Goal: Task Accomplishment & Management: Manage account settings

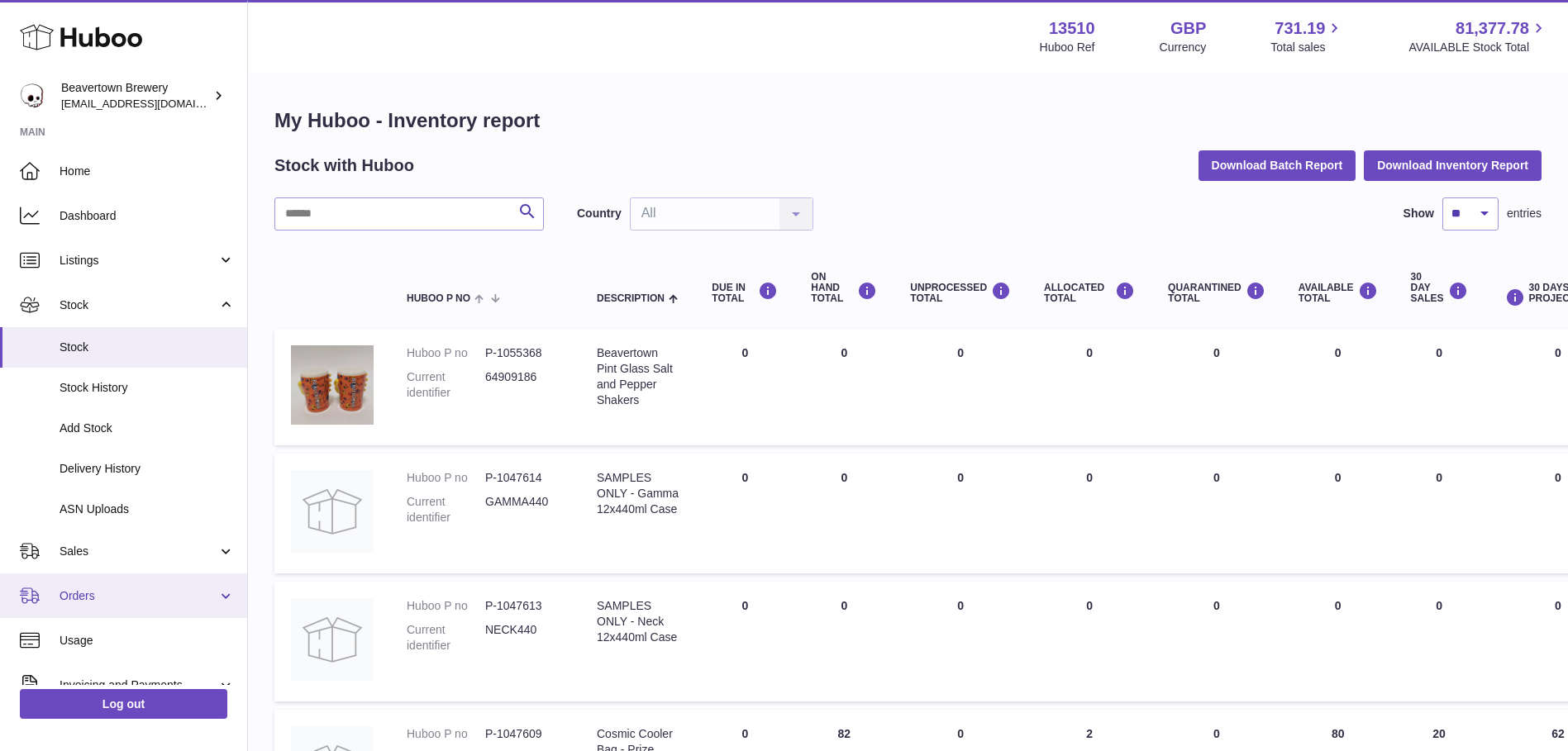
click at [135, 582] on link "Orders" at bounding box center [123, 595] width 247 height 45
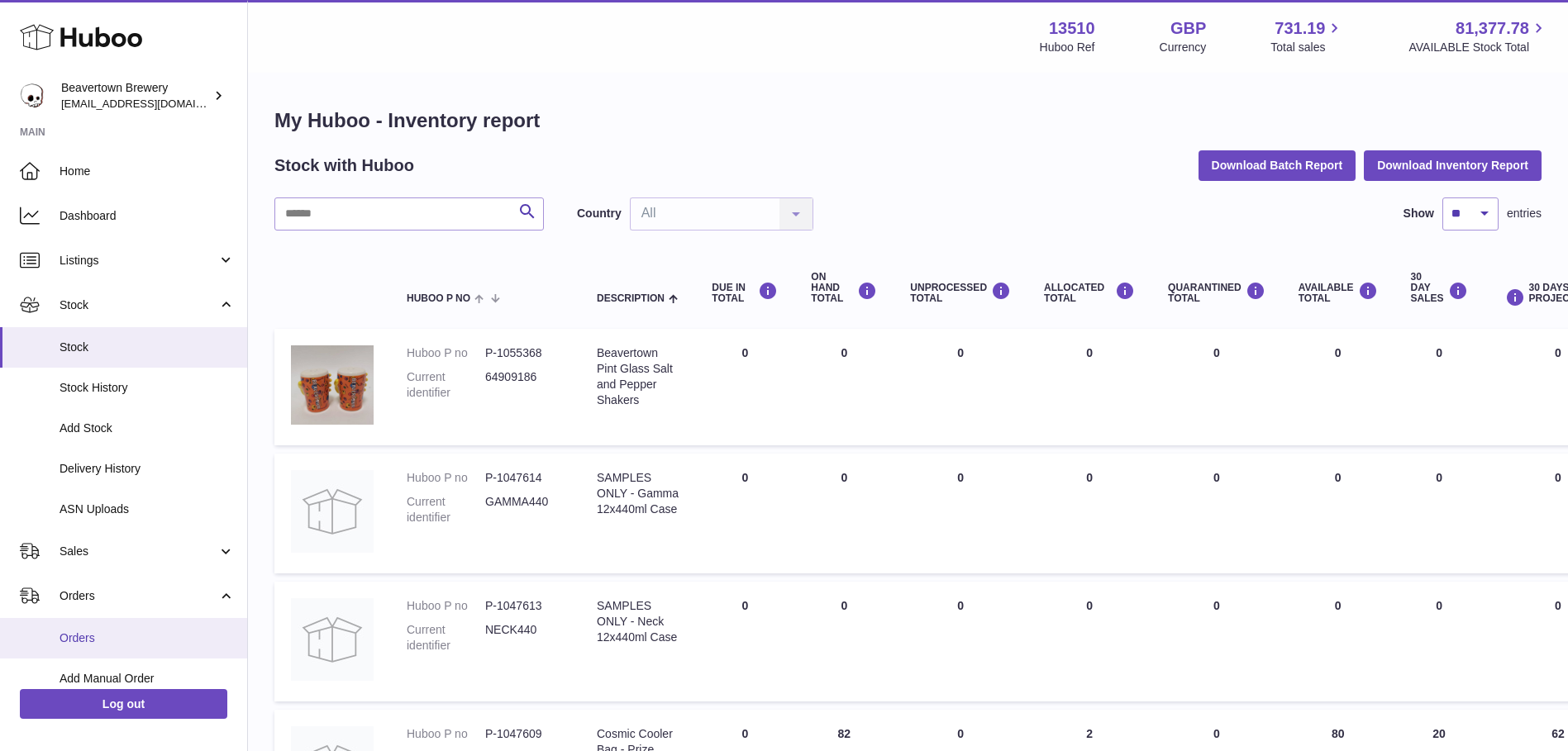
click at [125, 628] on link "Orders" at bounding box center [123, 638] width 247 height 41
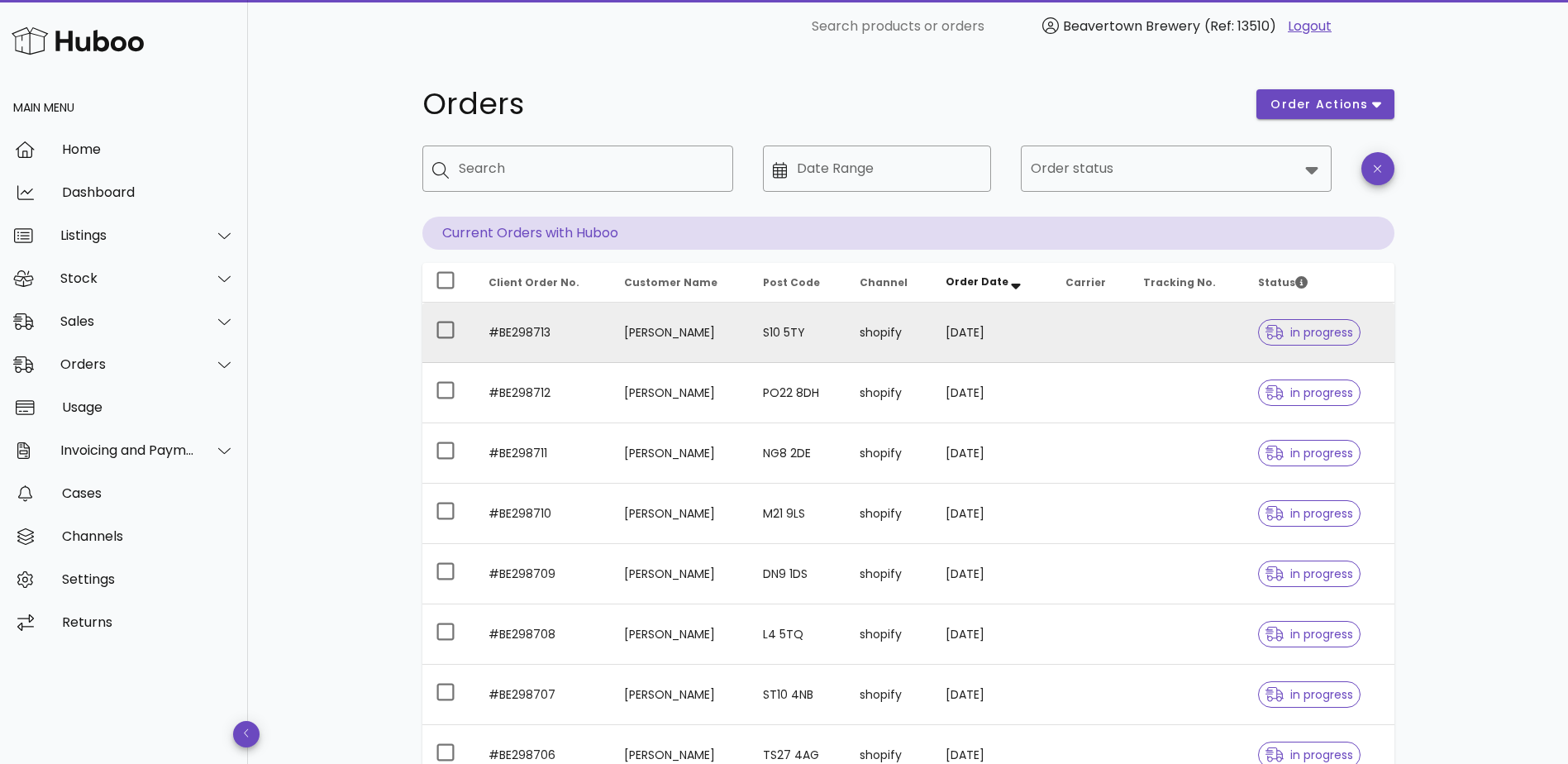
click at [895, 347] on td "shopify" at bounding box center [889, 333] width 85 height 61
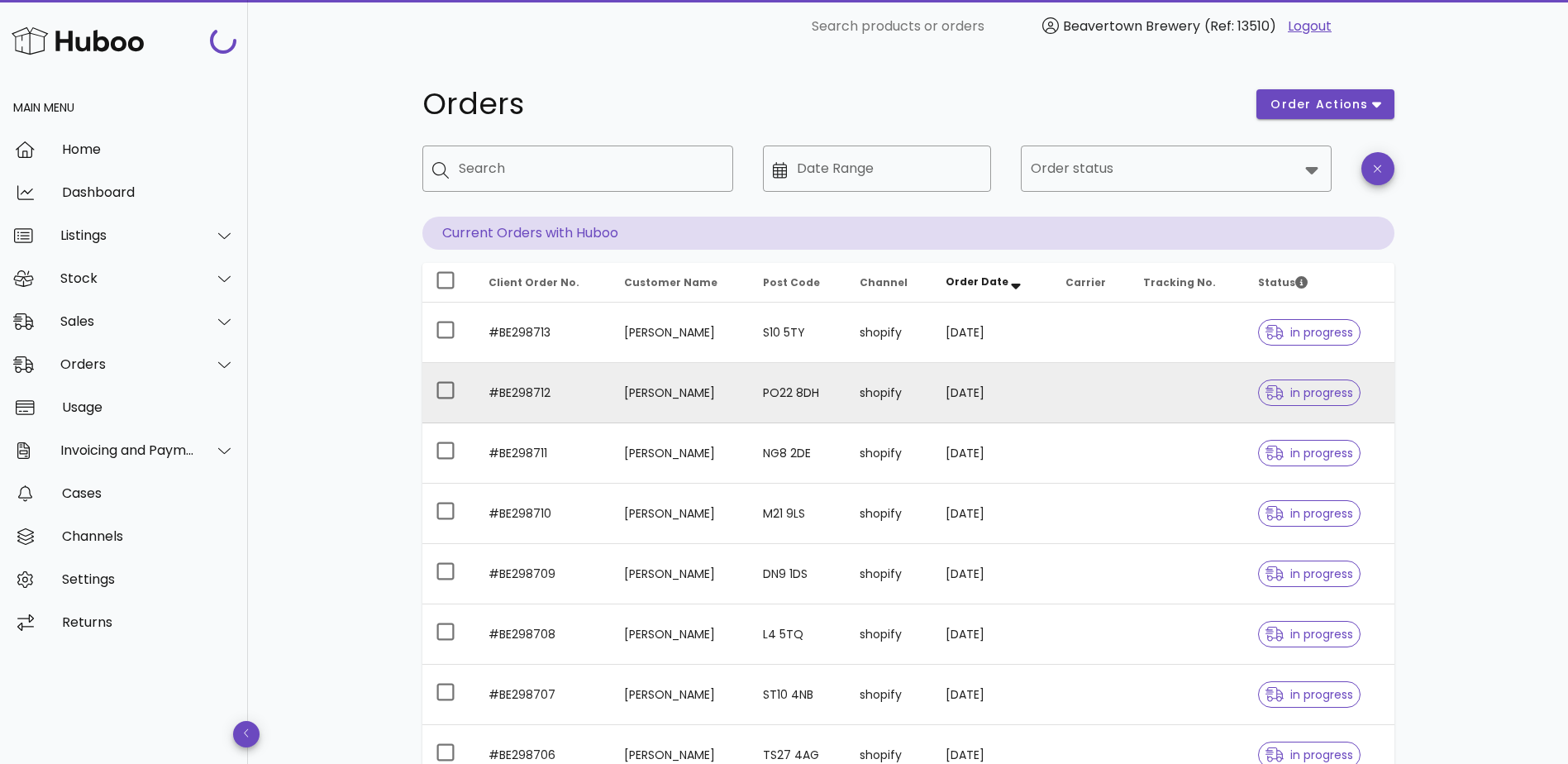
click at [691, 411] on td "[PERSON_NAME]" at bounding box center [680, 393] width 139 height 61
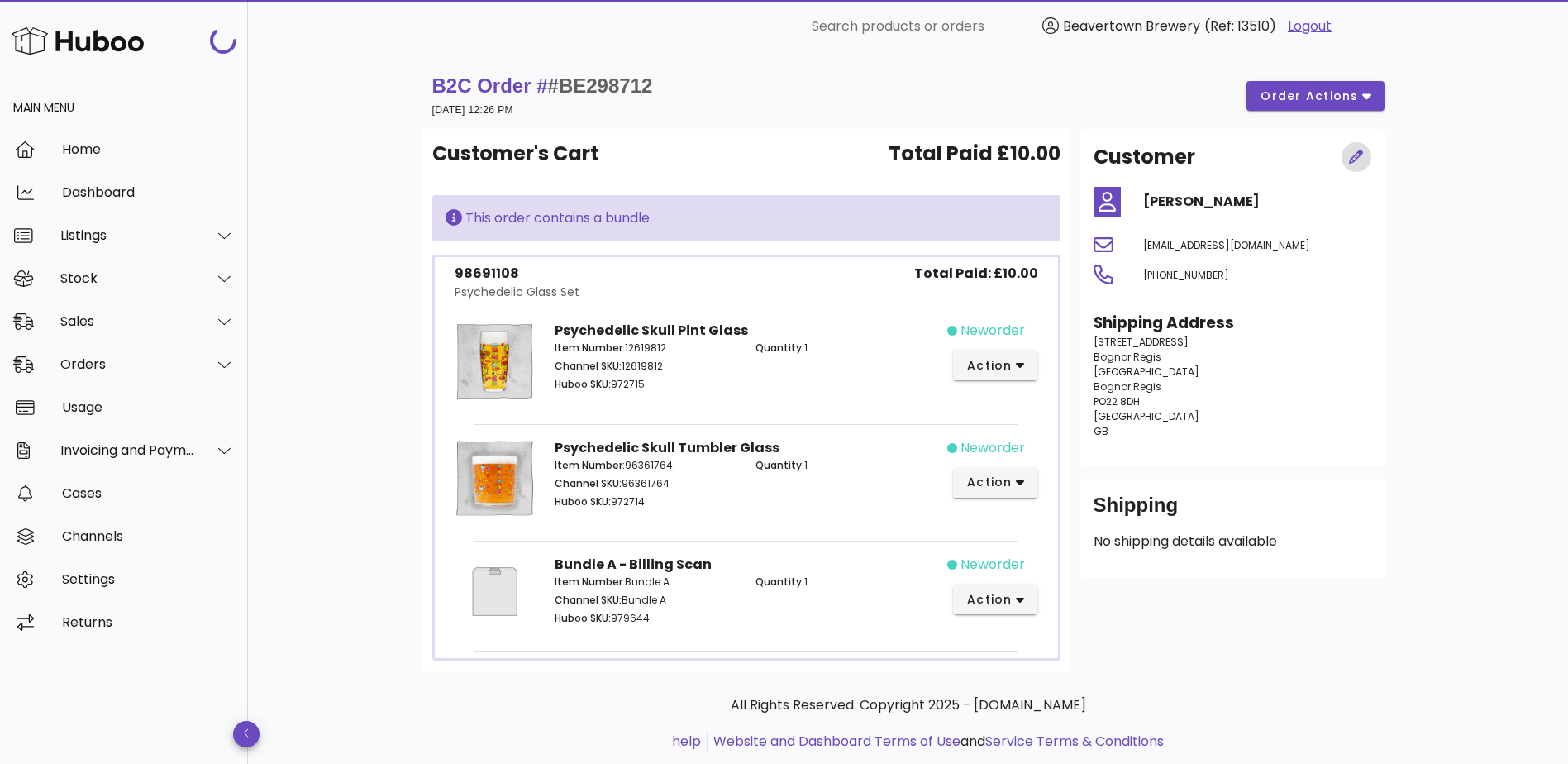
click at [1354, 153] on icon "button" at bounding box center [1356, 158] width 15 height 15
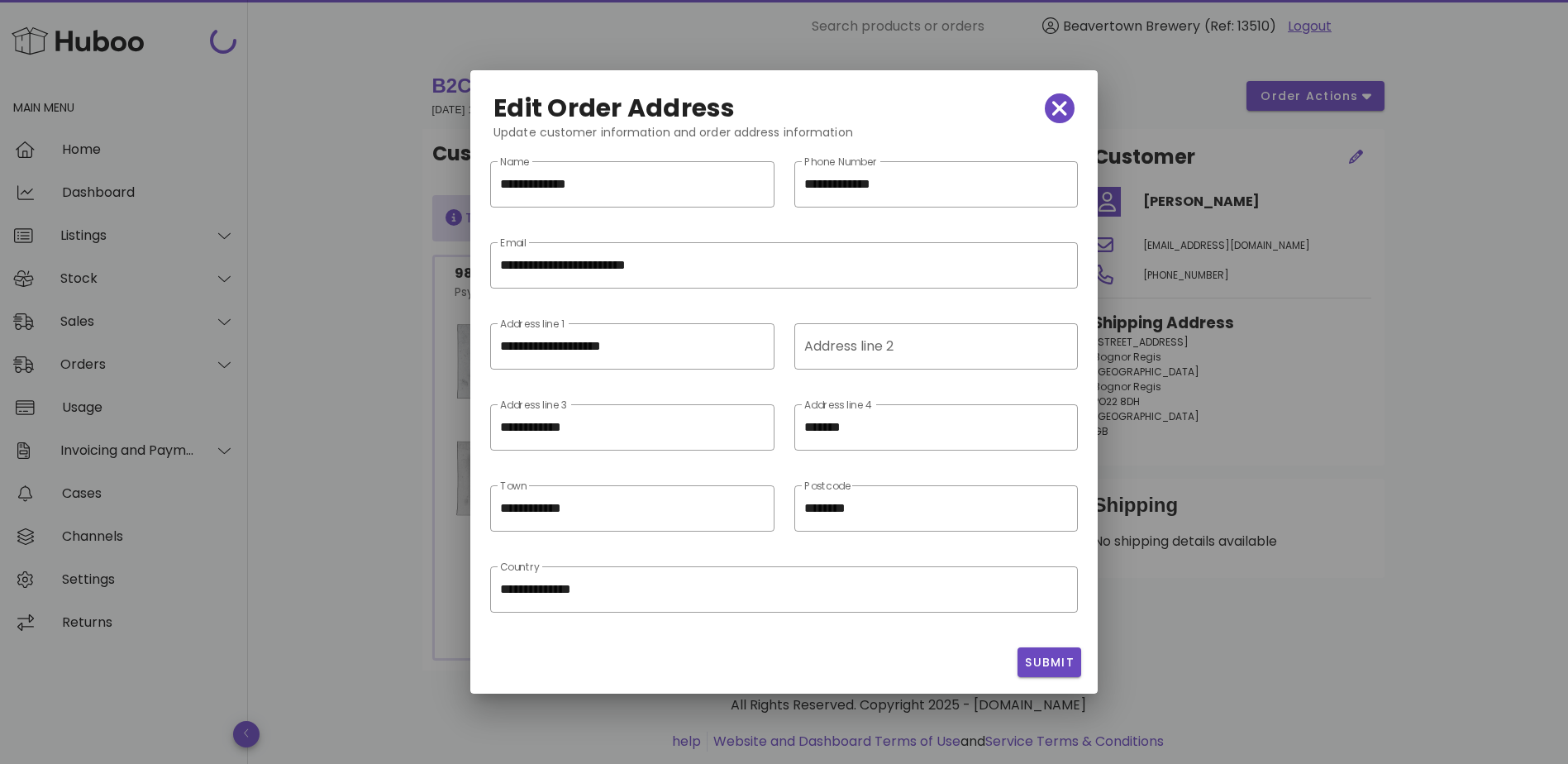
click at [1448, 220] on div at bounding box center [784, 382] width 1568 height 764
drag, startPoint x: 921, startPoint y: 430, endPoint x: 677, endPoint y: 427, distance: 244.0
click at [678, 428] on div "**********" at bounding box center [784, 438] width 608 height 81
click at [1059, 661] on span "Submit" at bounding box center [1048, 662] width 50 height 17
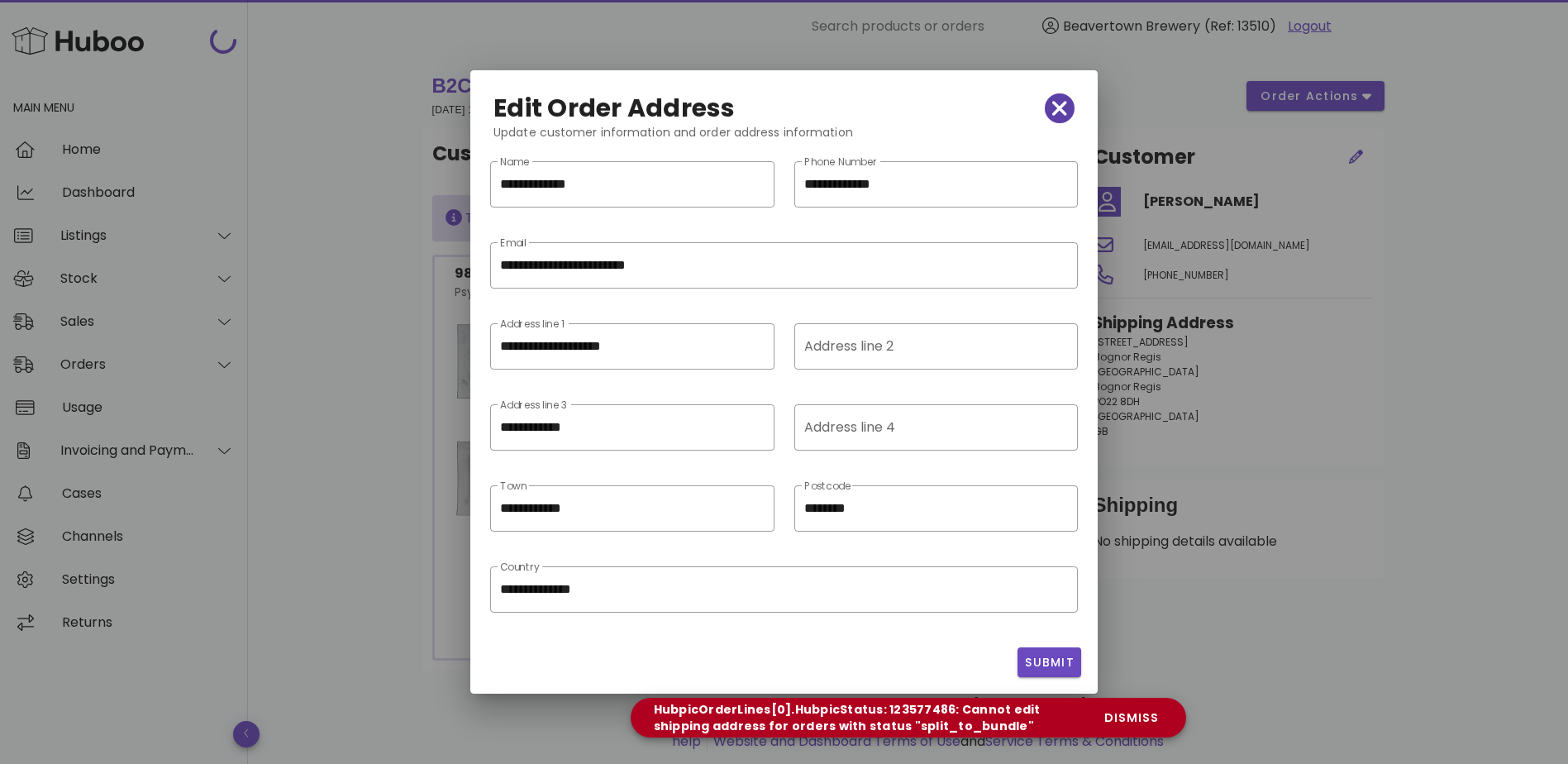
click at [1064, 113] on icon "button" at bounding box center [1060, 108] width 15 height 15
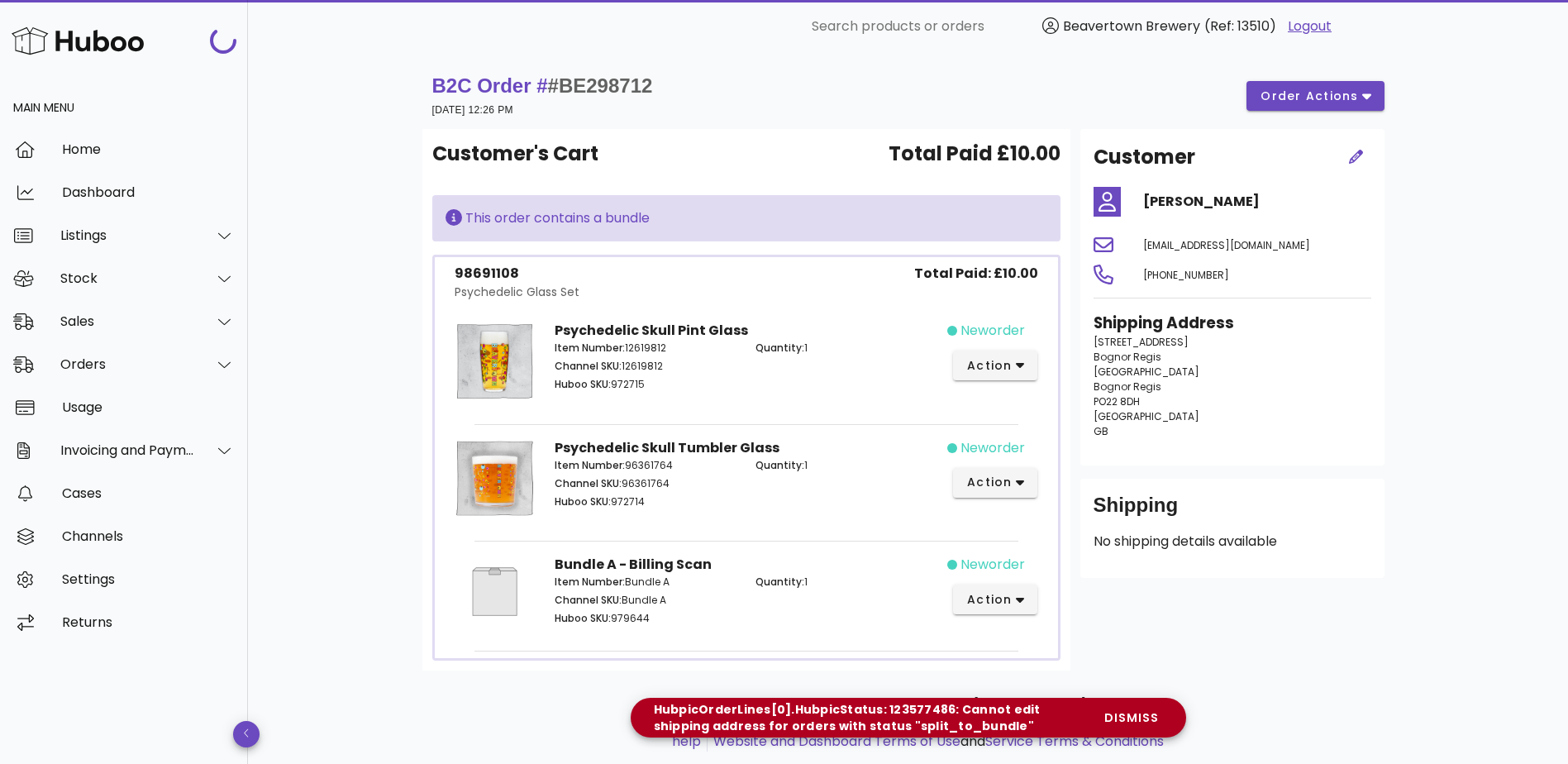
click at [1506, 313] on div "B2C Order # #BE298712 27 August 2025 at 12:26 PM order actions Customer's Cart …" at bounding box center [908, 429] width 1320 height 752
click at [1350, 156] on icon "button" at bounding box center [1356, 158] width 15 height 15
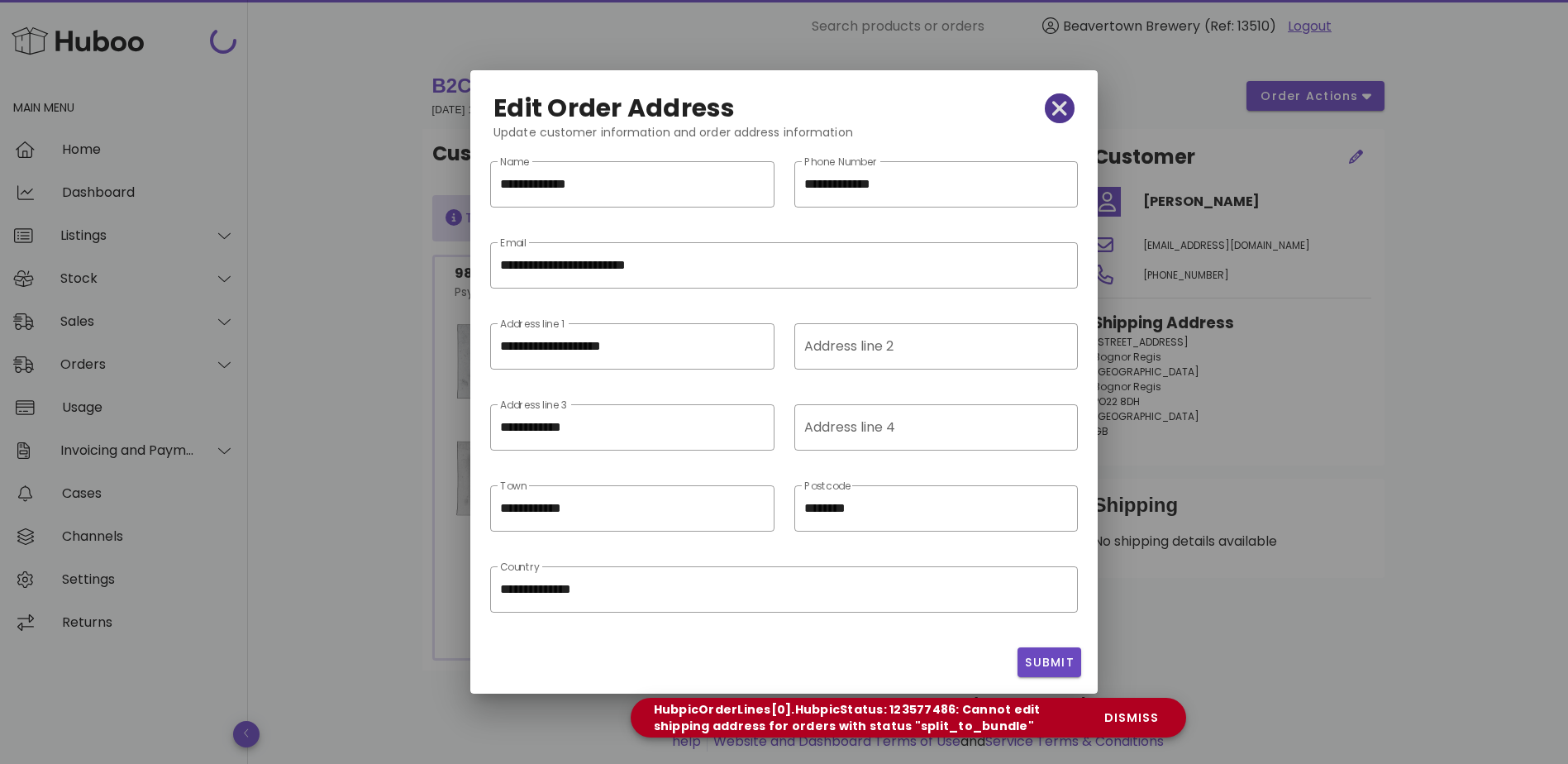
click at [1053, 102] on icon "button" at bounding box center [1060, 108] width 15 height 15
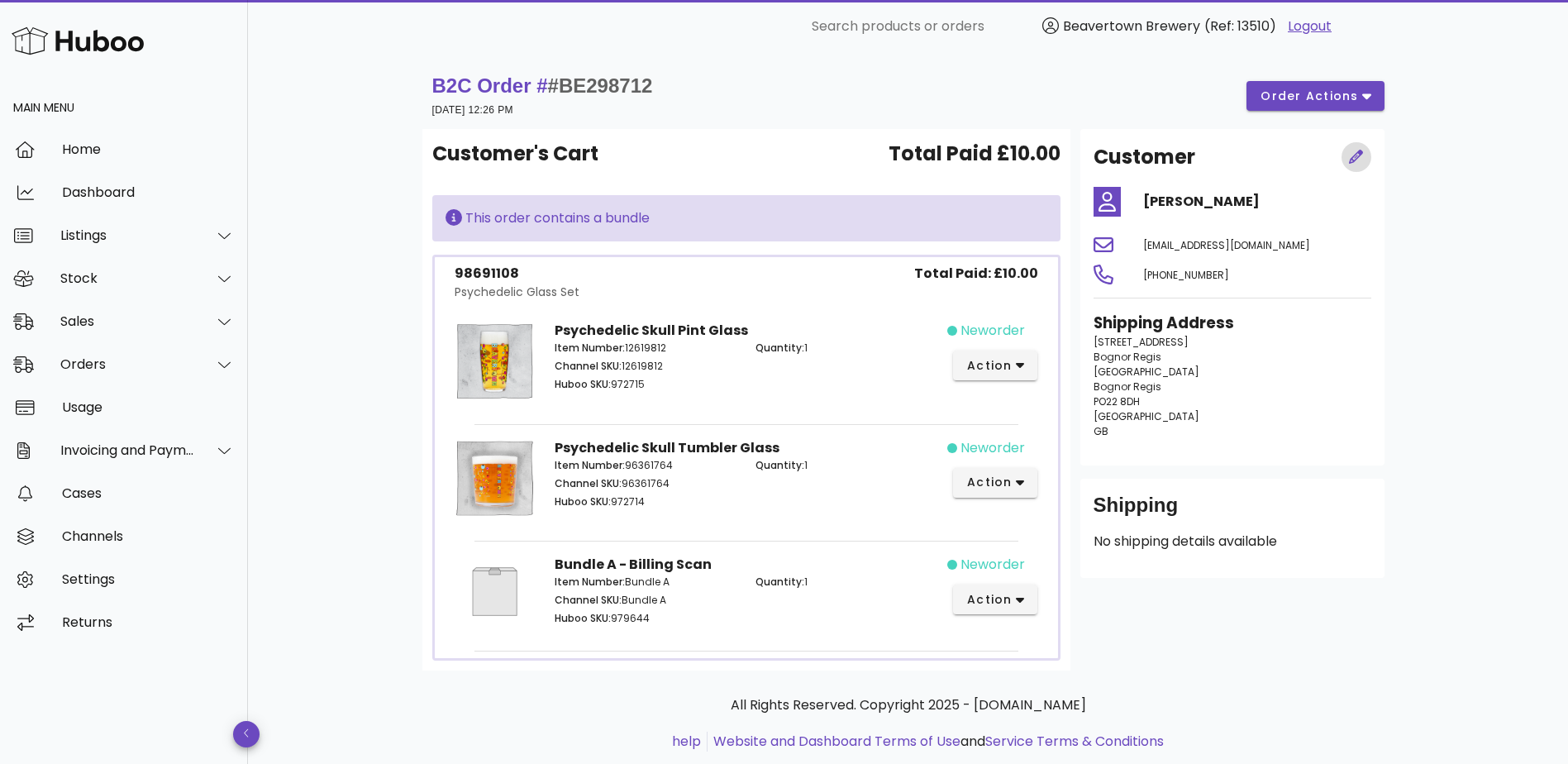
click at [1352, 159] on icon "button" at bounding box center [1355, 157] width 14 height 14
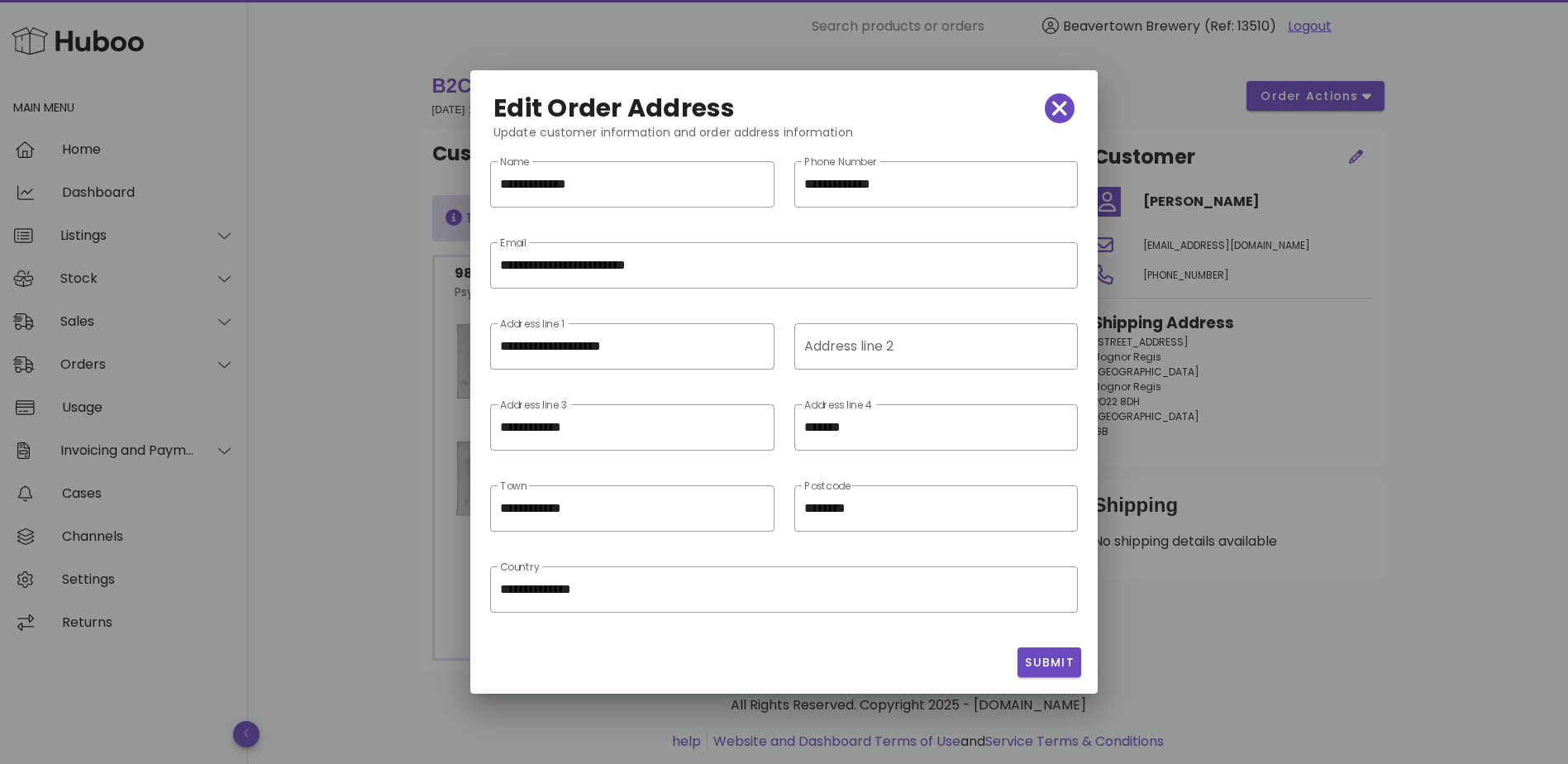
click at [920, 97] on div "Edit Order Address" at bounding box center [784, 107] width 608 height 56
